Goal: Register for event/course

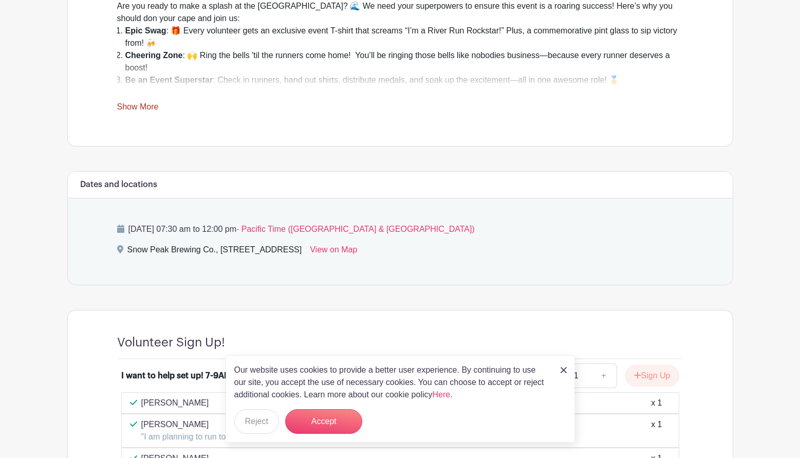
scroll to position [411, 0]
click at [332, 423] on button "Accept" at bounding box center [323, 421] width 77 height 25
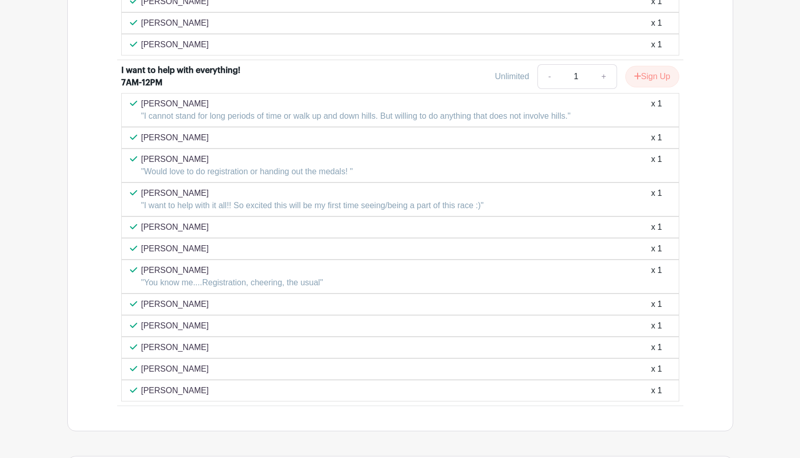
scroll to position [1075, 0]
click at [650, 79] on button "Sign Up" at bounding box center [652, 78] width 54 height 22
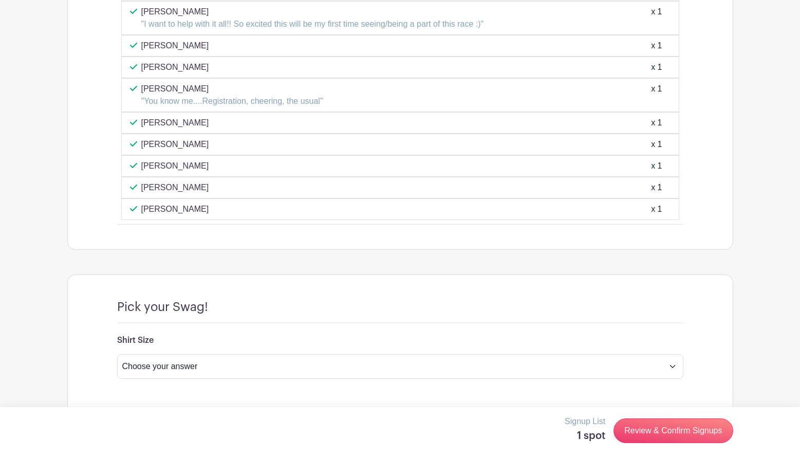
scroll to position [1280, 0]
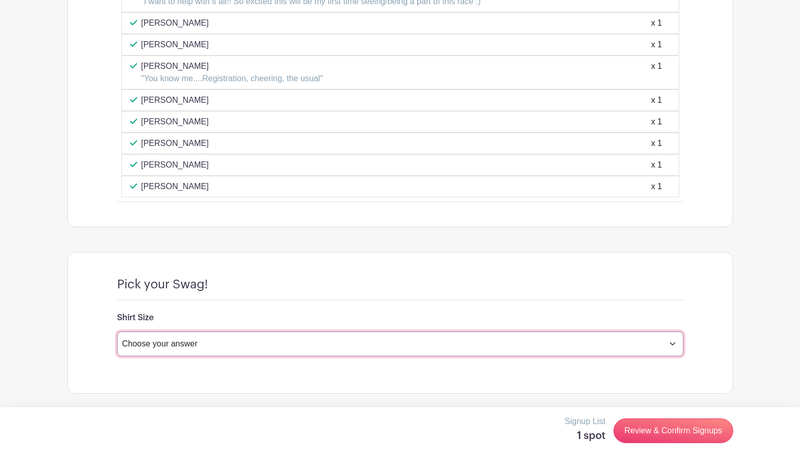
click at [174, 341] on select "Choose your answer Small Medium Large X-Large XX- Large Another option ( please…" at bounding box center [400, 343] width 566 height 25
select select "4597"
click at [117, 331] on select "Choose your answer Small Medium Large X-Large XX- Large Another option ( please…" at bounding box center [400, 343] width 566 height 25
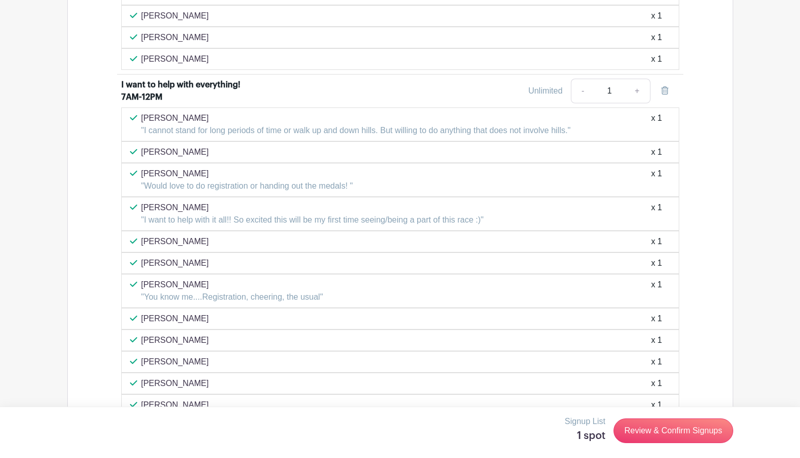
scroll to position [1105, 0]
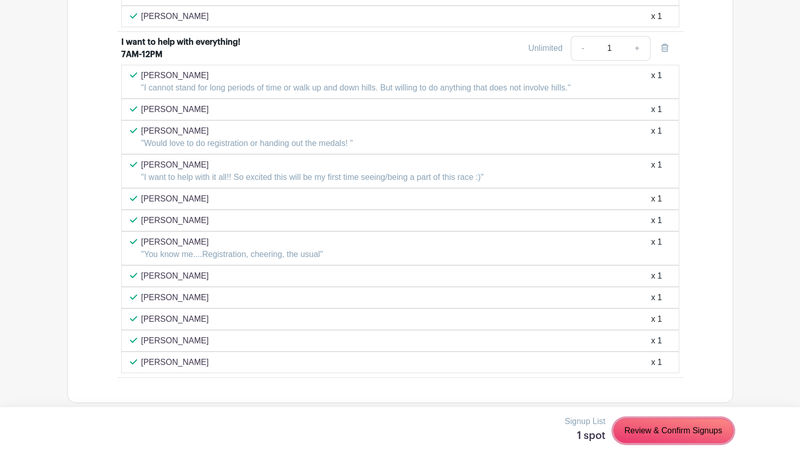
click at [673, 431] on link "Review & Confirm Signups" at bounding box center [672, 430] width 119 height 25
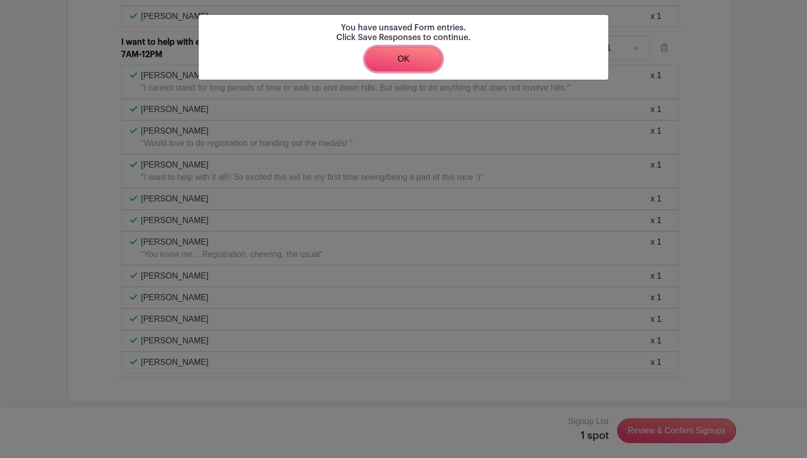
click at [404, 59] on link "OK" at bounding box center [403, 59] width 77 height 25
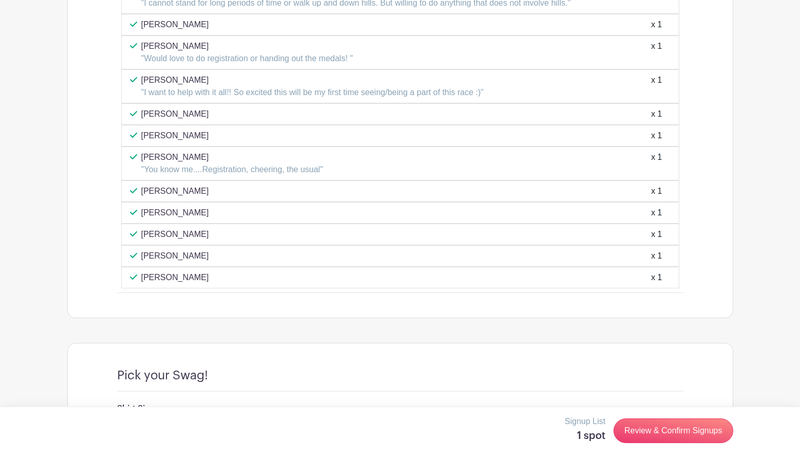
scroll to position [1310, 0]
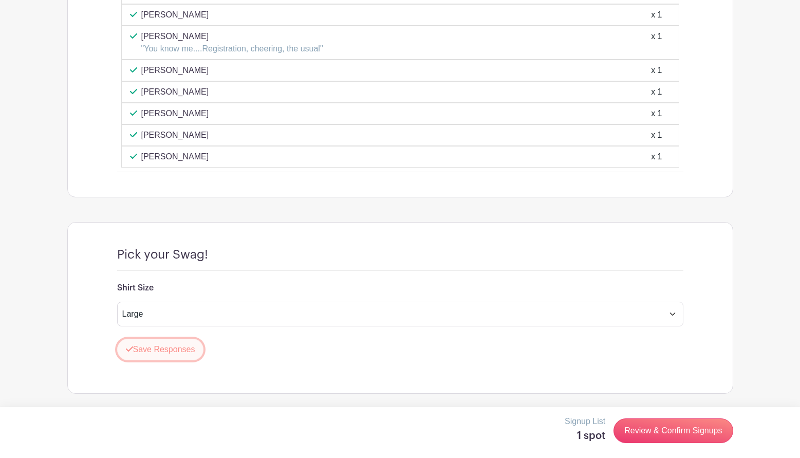
click at [155, 345] on button "Save Responses" at bounding box center [160, 349] width 87 height 22
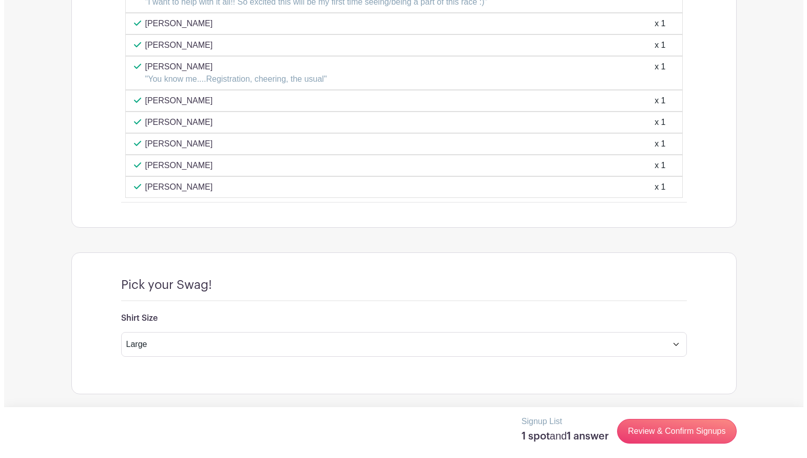
scroll to position [1280, 0]
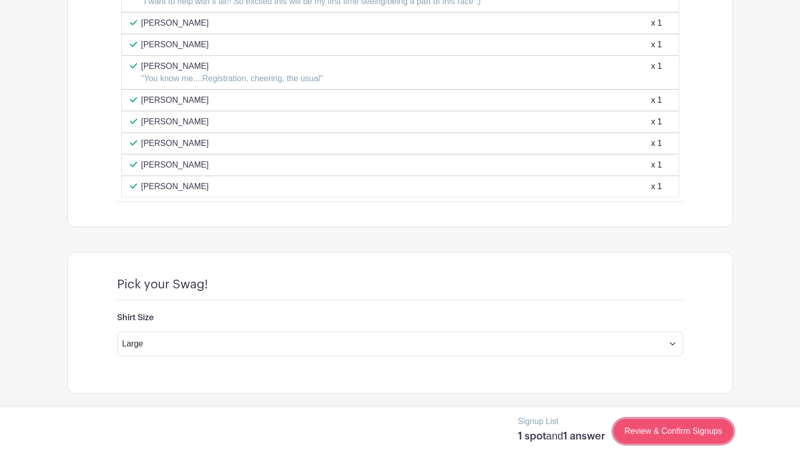
click at [675, 428] on link "Review & Confirm Signups" at bounding box center [672, 431] width 119 height 25
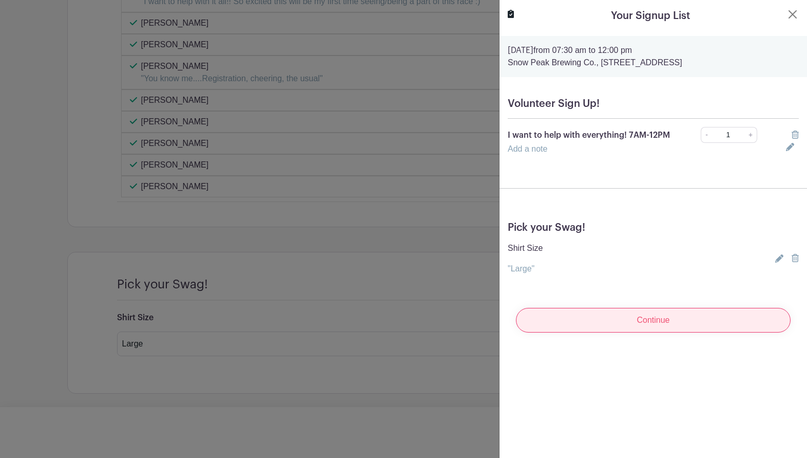
click at [657, 332] on input "Continue" at bounding box center [653, 320] width 275 height 25
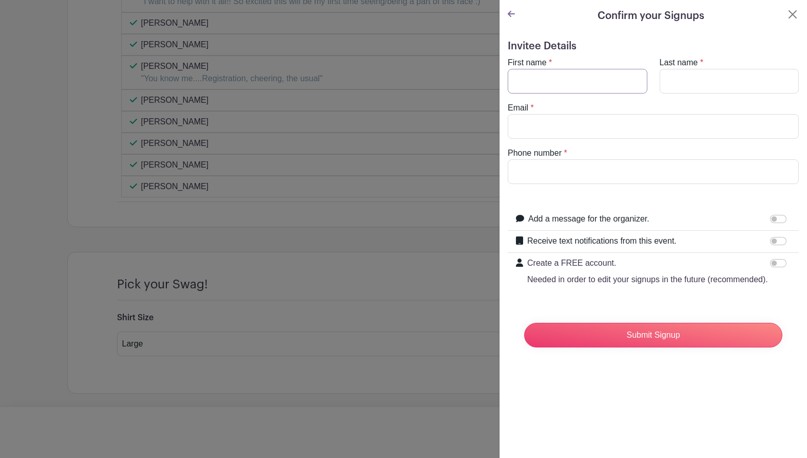
drag, startPoint x: 568, startPoint y: 80, endPoint x: 571, endPoint y: 88, distance: 8.3
click at [568, 82] on input "First name" at bounding box center [578, 81] width 140 height 25
type input "[PERSON_NAME]"
type input "[EMAIL_ADDRESS][DOMAIN_NAME]"
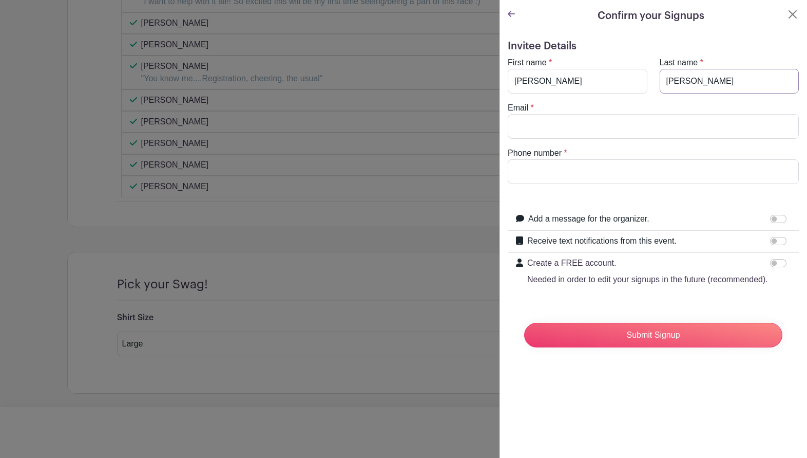
type input "5039903594"
click at [770, 240] on input "Receive text notifications from this event." at bounding box center [778, 241] width 16 height 8
checkbox input "true"
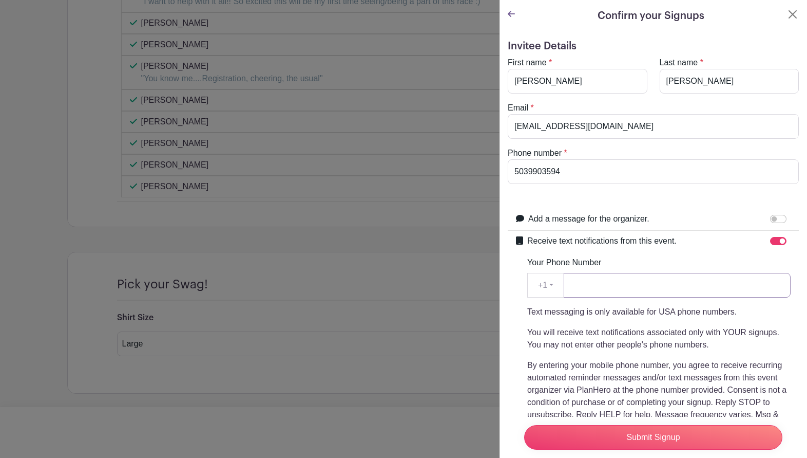
click at [594, 282] on input "Your Phone Number" at bounding box center [677, 285] width 227 height 25
type input "5039903594"
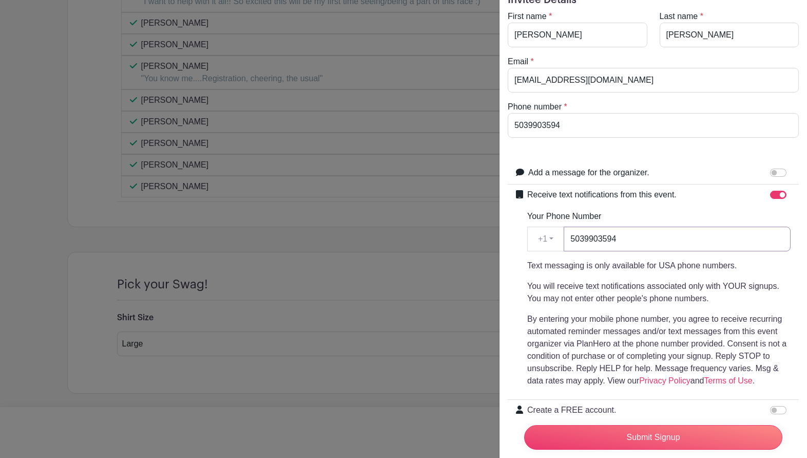
scroll to position [103, 0]
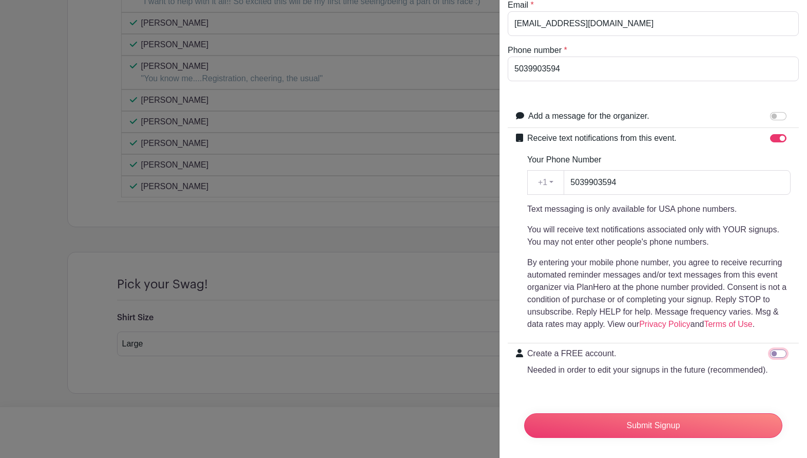
click at [770, 352] on input "Create a FREE account. Needed in order to edit your signups in the future (reco…" at bounding box center [778, 353] width 16 height 8
checkbox input "true"
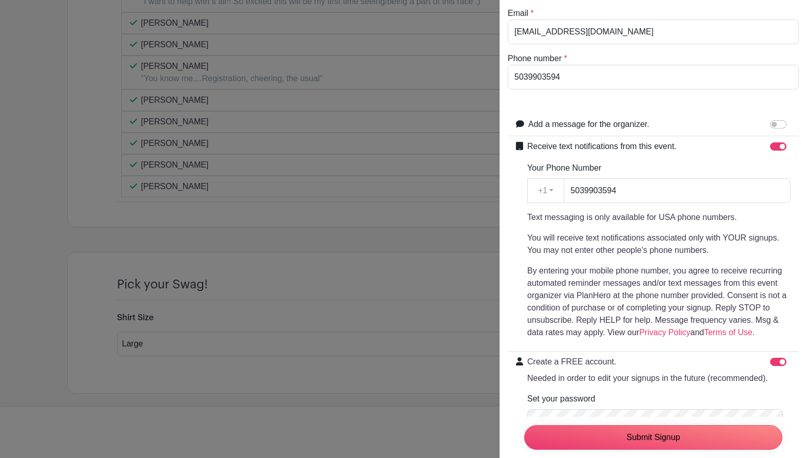
scroll to position [197, 0]
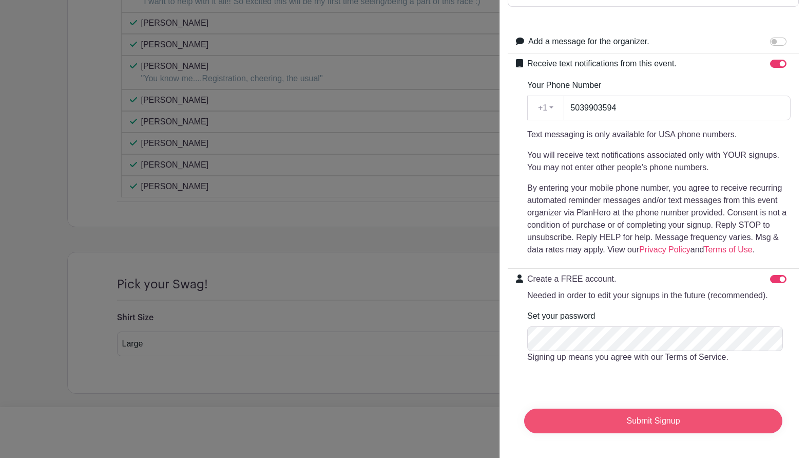
click at [664, 412] on input "Submit Signup" at bounding box center [653, 420] width 258 height 25
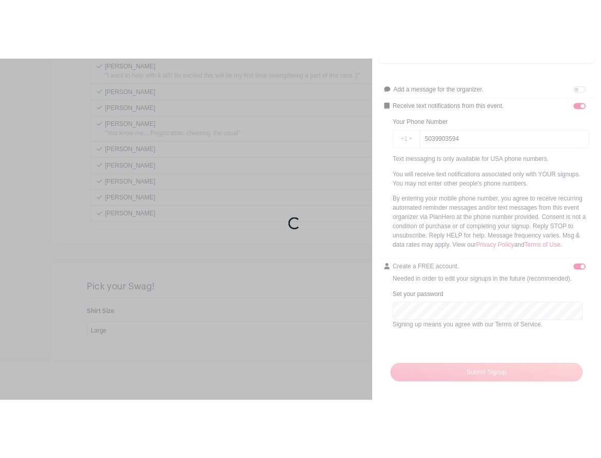
scroll to position [1302, 0]
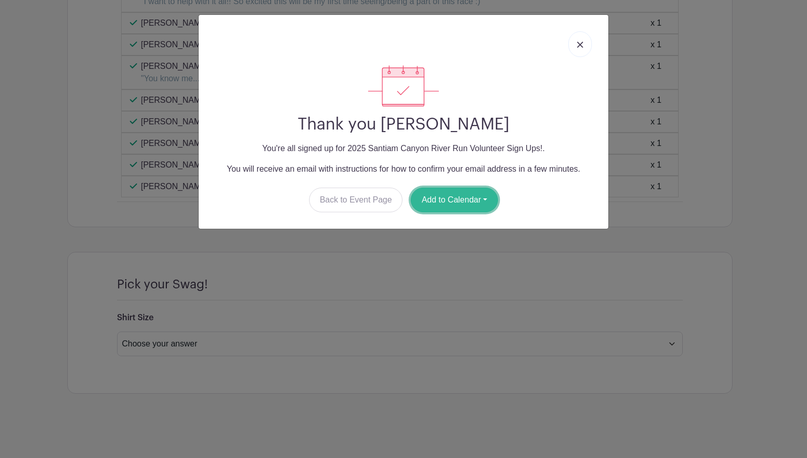
click at [464, 194] on button "Add to Calendar" at bounding box center [454, 199] width 87 height 25
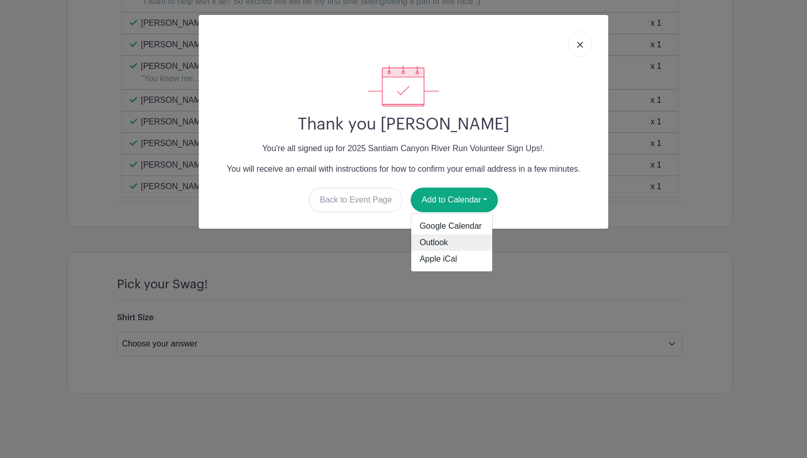
click at [445, 242] on link "Outlook" at bounding box center [451, 242] width 81 height 16
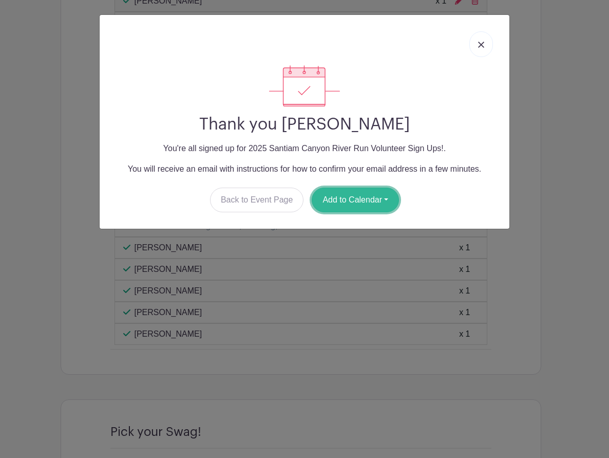
click at [364, 200] on button "Add to Calendar" at bounding box center [355, 199] width 87 height 25
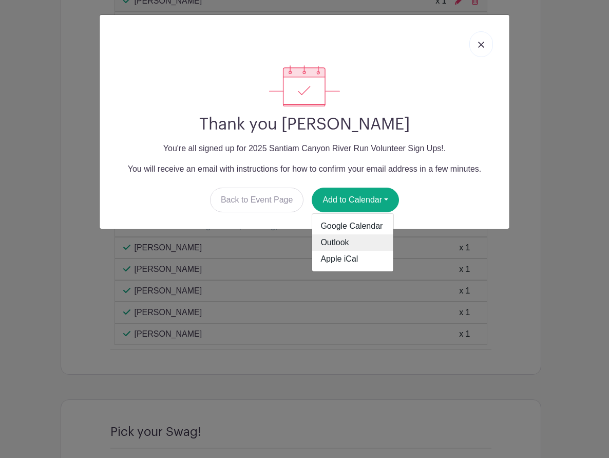
click at [349, 241] on link "Outlook" at bounding box center [352, 242] width 81 height 16
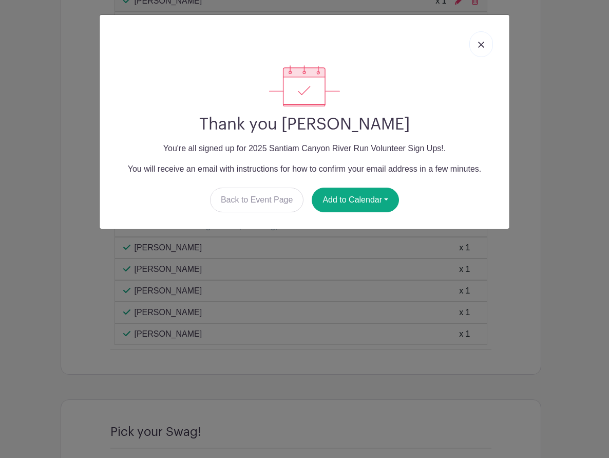
click at [481, 44] on img at bounding box center [481, 45] width 6 height 6
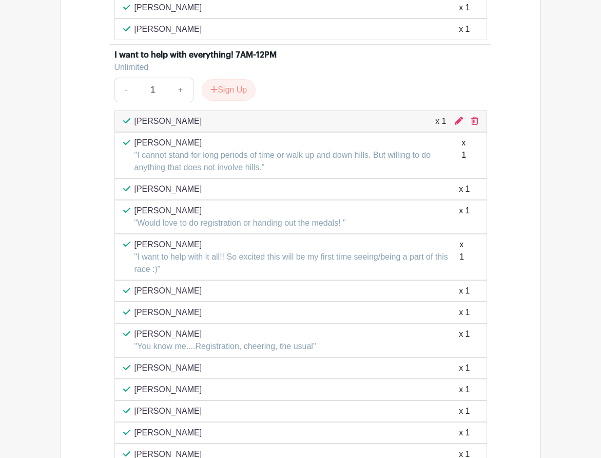
scroll to position [1045, 0]
